Goal: Transaction & Acquisition: Obtain resource

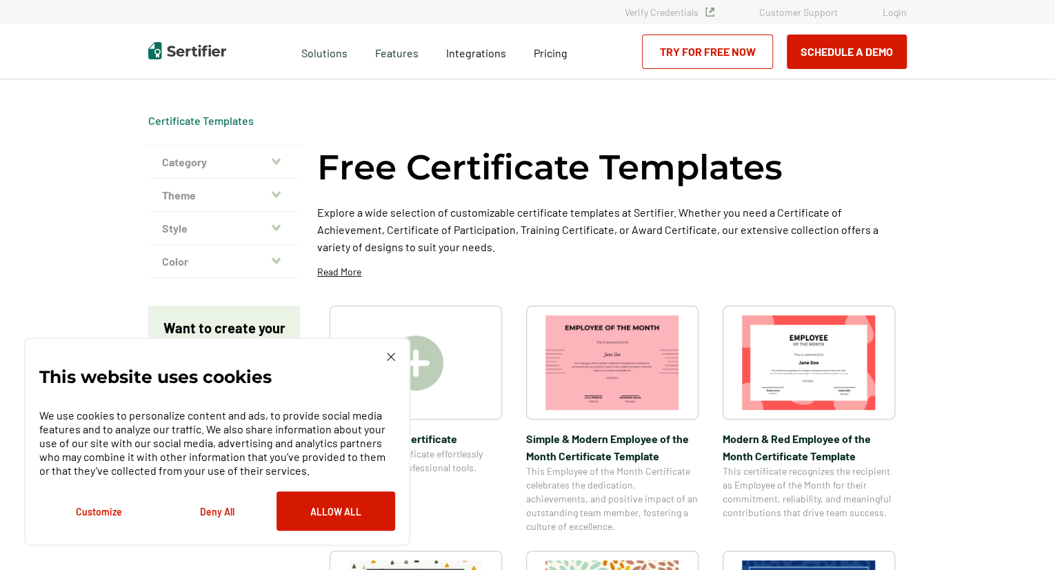
click at [391, 356] on img at bounding box center [391, 356] width 8 height 8
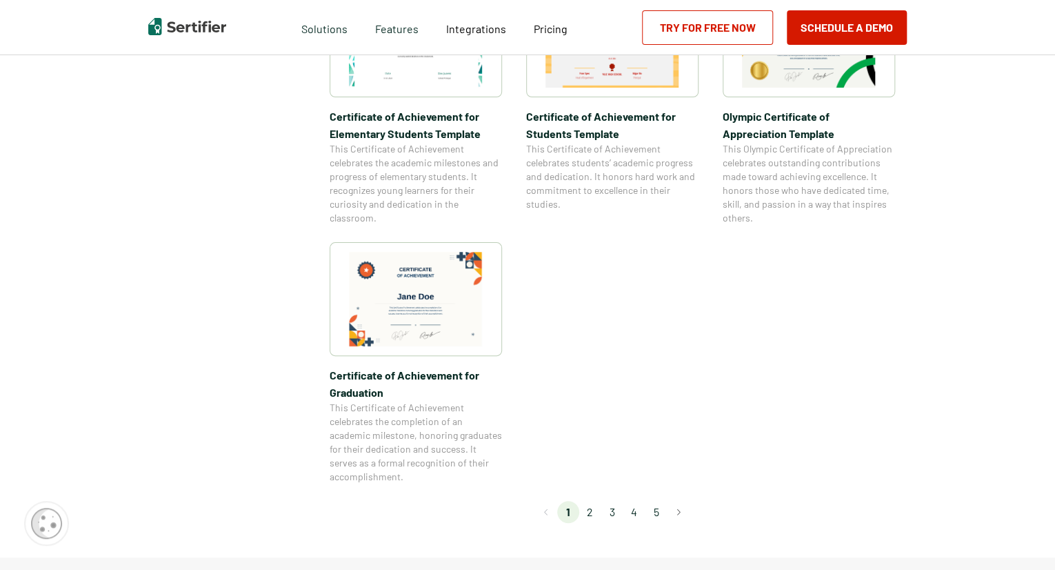
scroll to position [1080, 0]
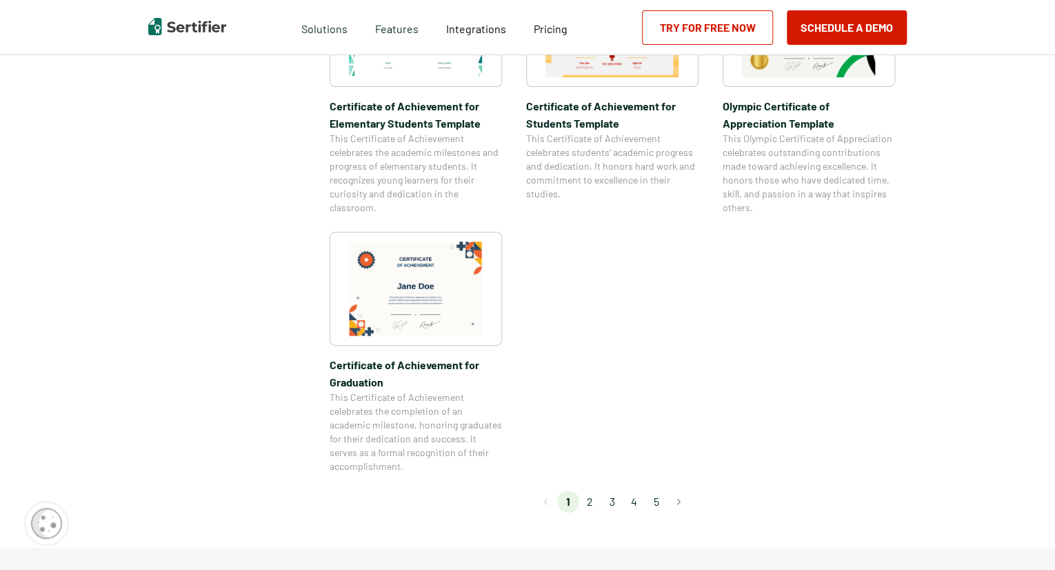
click at [587, 500] on li "2" at bounding box center [590, 501] width 22 height 22
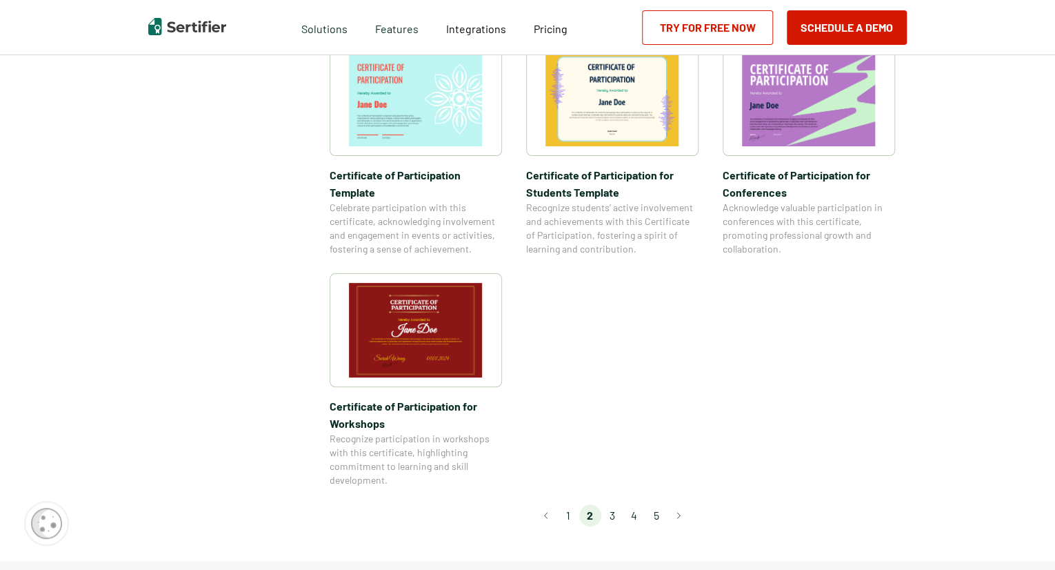
scroll to position [1106, 0]
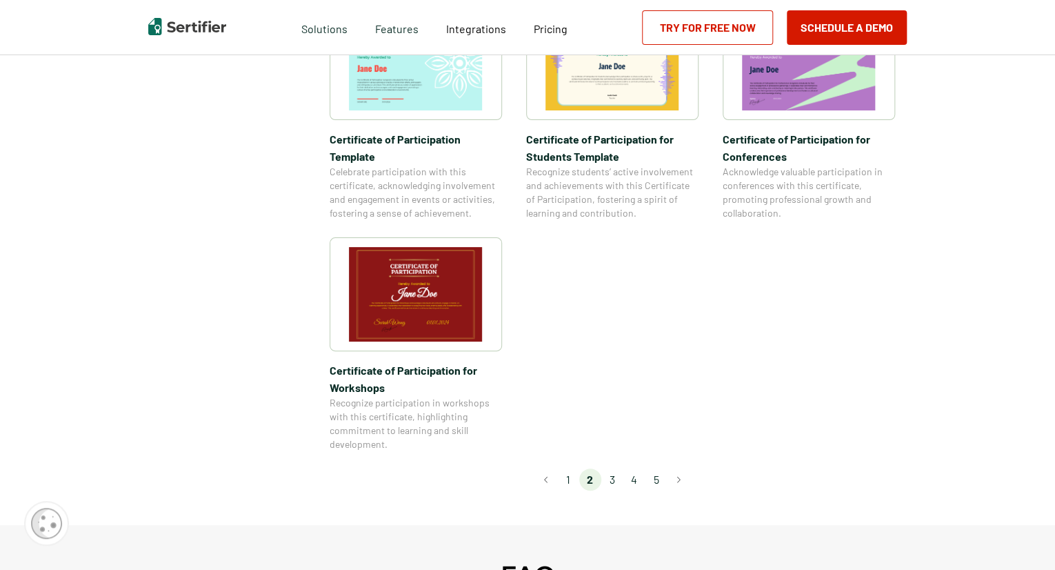
click at [610, 468] on li "3" at bounding box center [612, 479] width 22 height 22
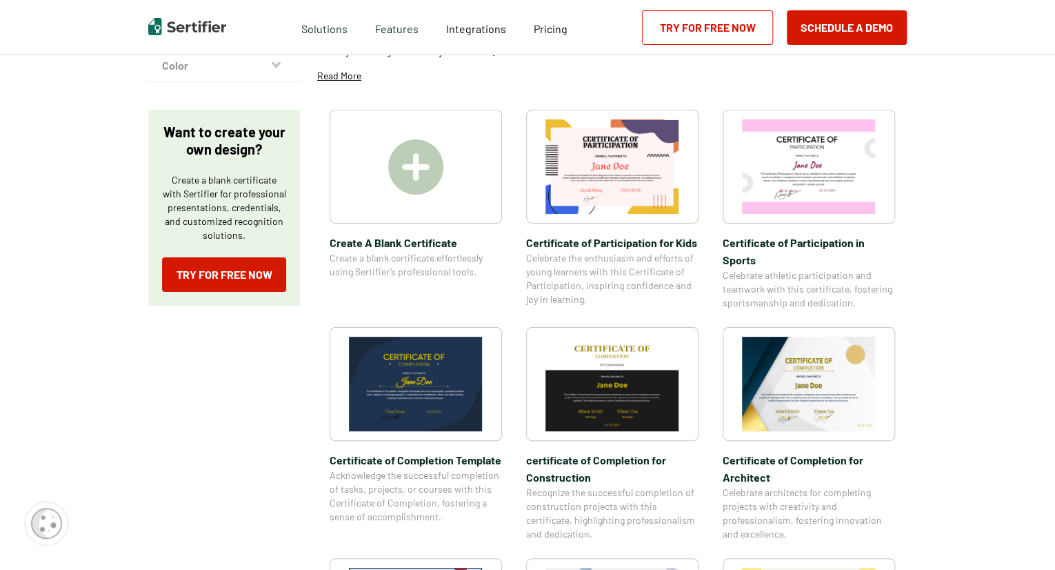
scroll to position [200, 0]
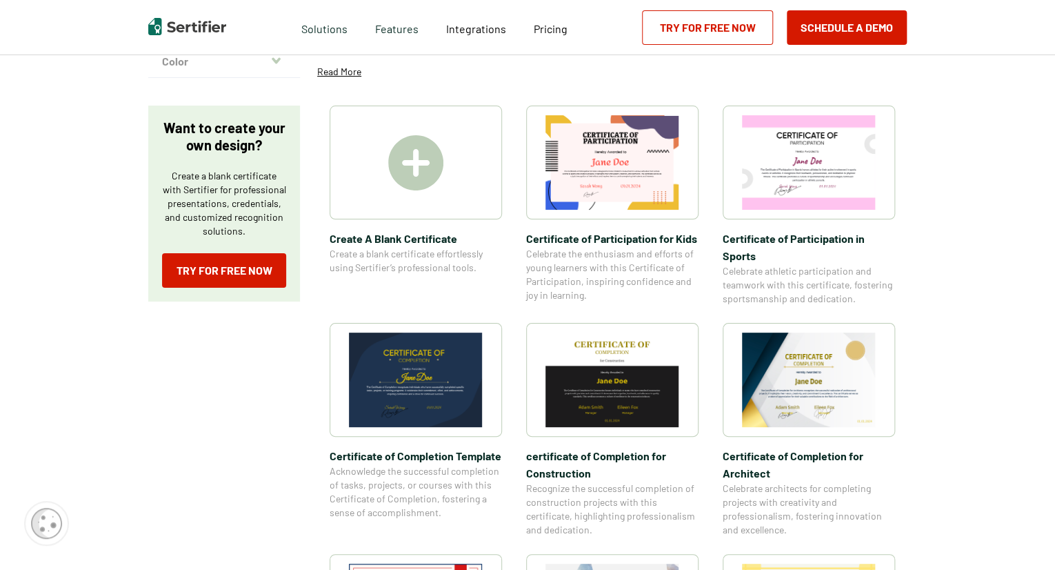
click at [775, 176] on img at bounding box center [809, 162] width 134 height 94
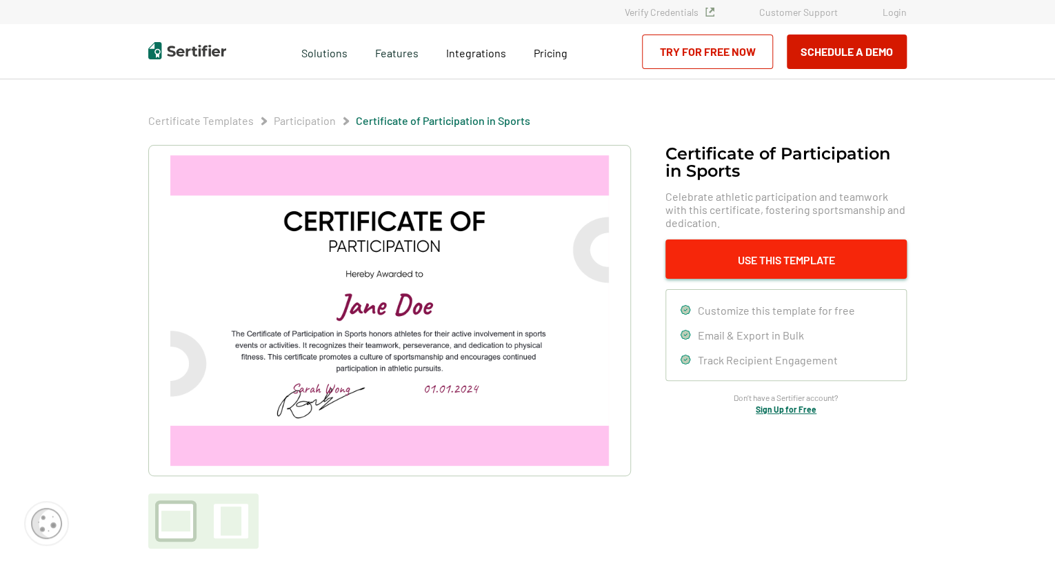
click at [788, 268] on button "Use This Template" at bounding box center [785, 258] width 241 height 39
click at [234, 519] on div at bounding box center [231, 520] width 21 height 29
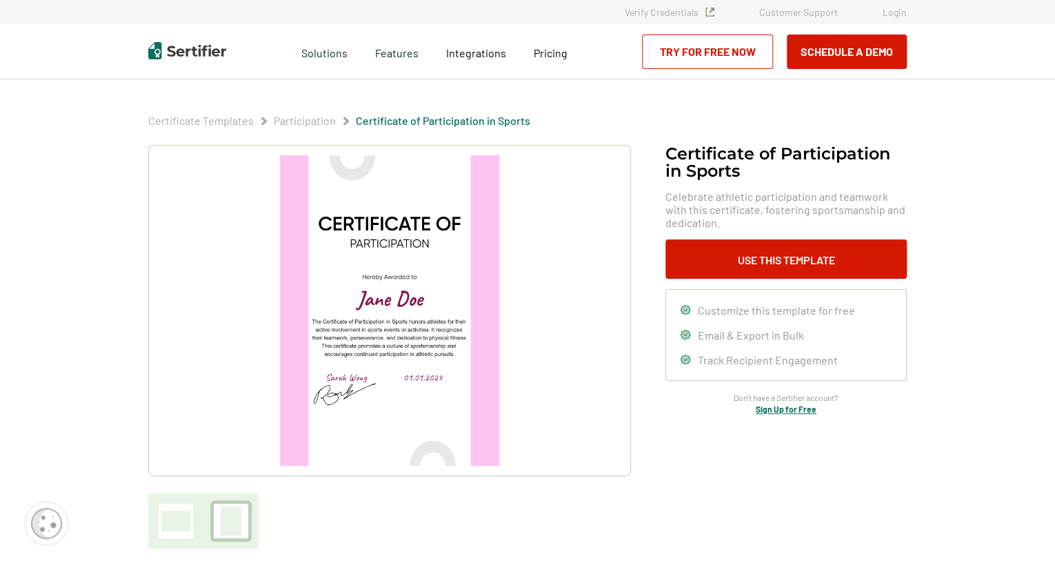
click at [192, 513] on div at bounding box center [176, 520] width 34 height 34
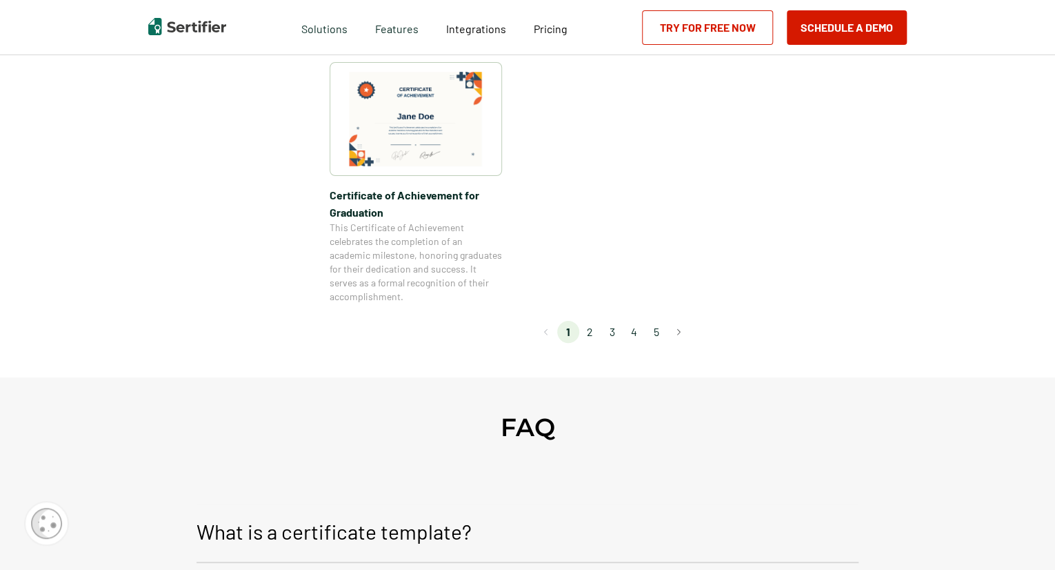
scroll to position [1248, 0]
click at [594, 332] on li "2" at bounding box center [590, 334] width 22 height 22
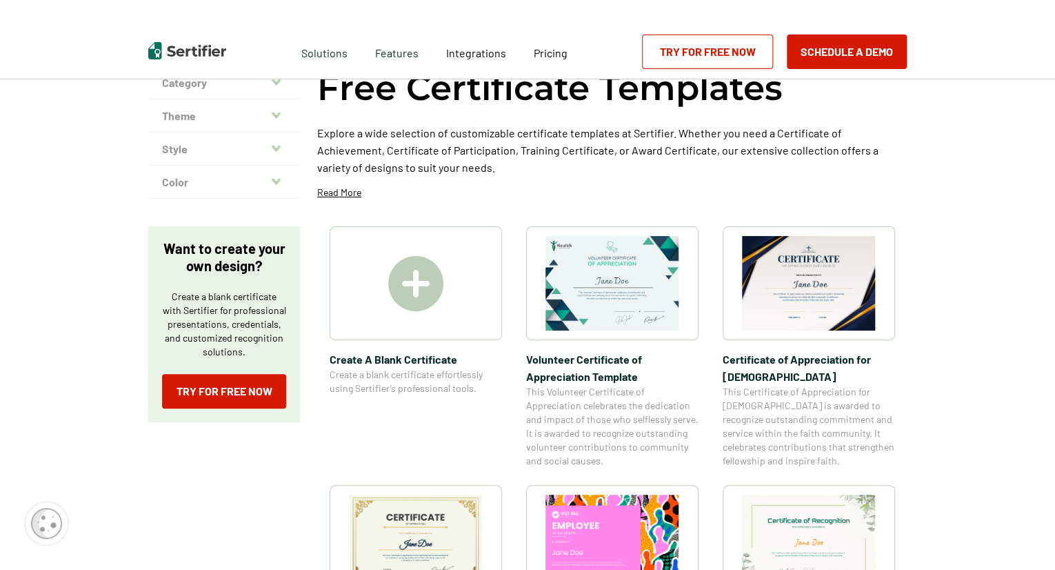
scroll to position [0, 0]
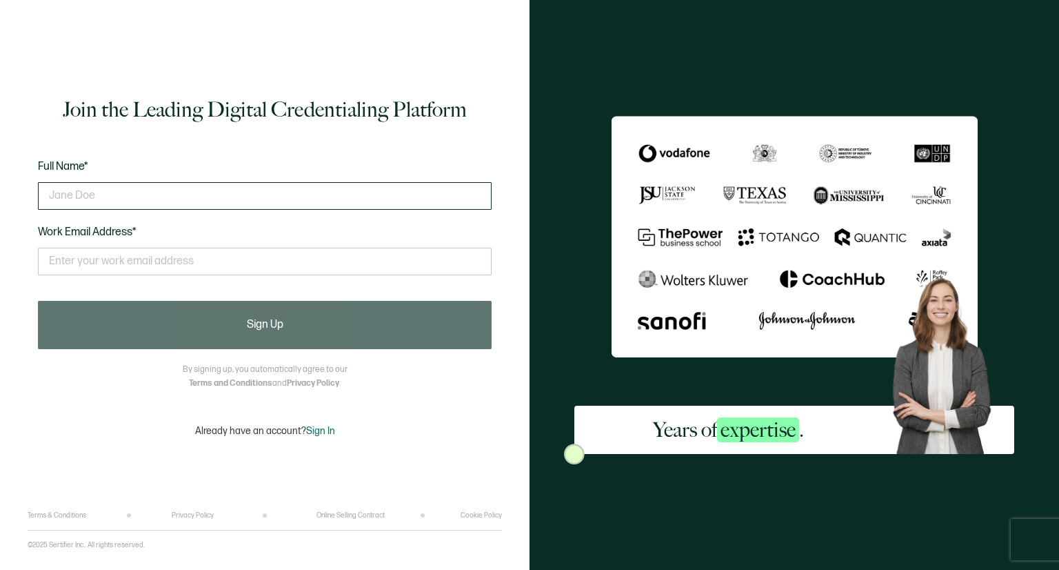
click at [437, 195] on input "text" at bounding box center [265, 196] width 454 height 28
type input "[PERSON_NAME]"
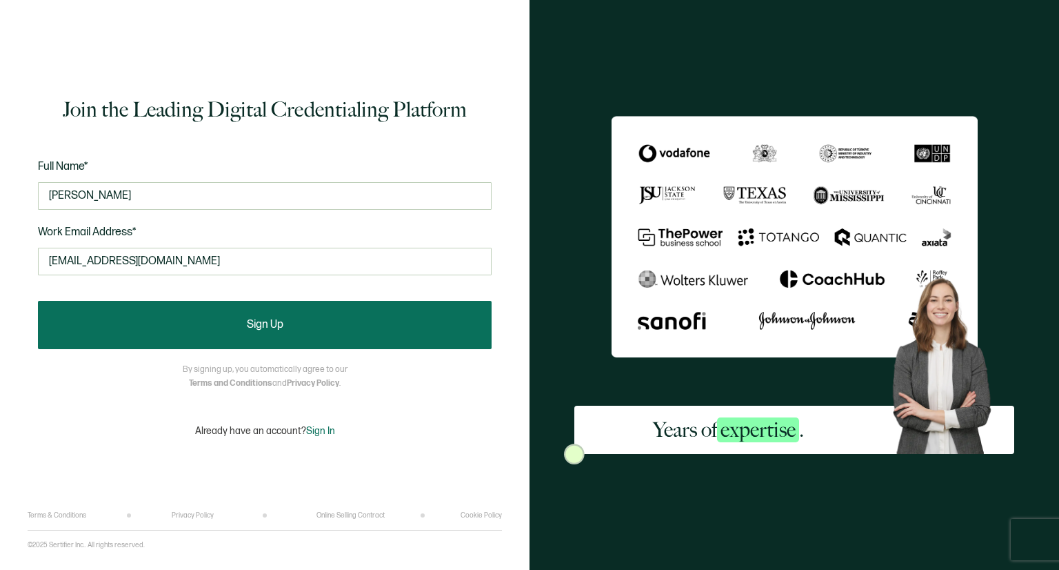
type input "[EMAIL_ADDRESS][DOMAIN_NAME]"
click at [286, 318] on button "Sign Up" at bounding box center [265, 325] width 454 height 48
